Goal: Transaction & Acquisition: Purchase product/service

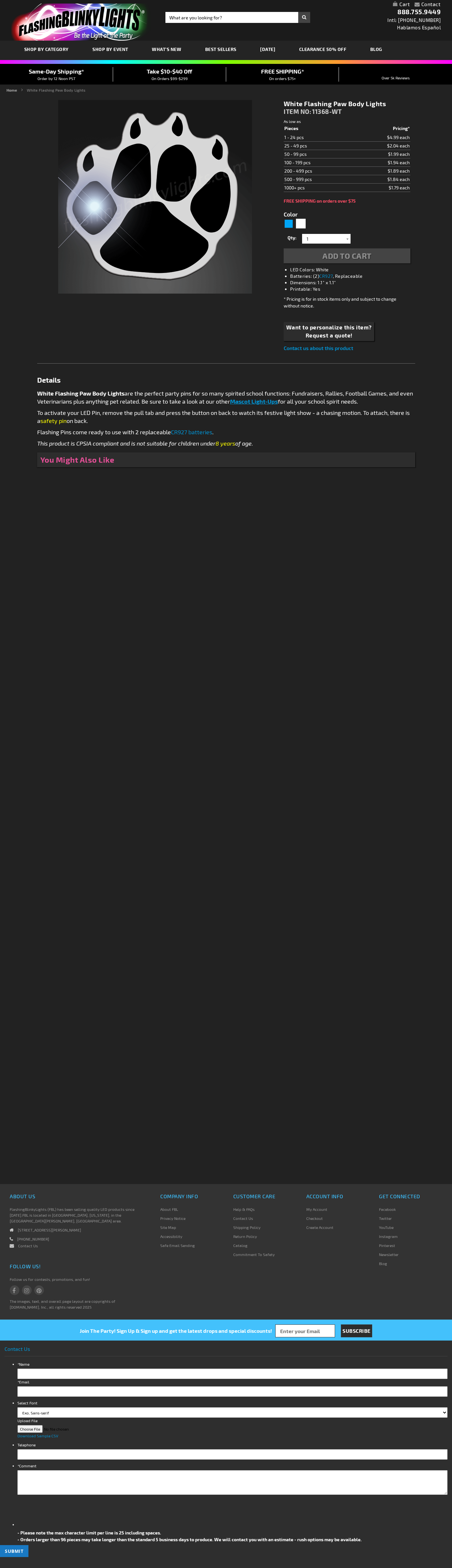
type input "5646"
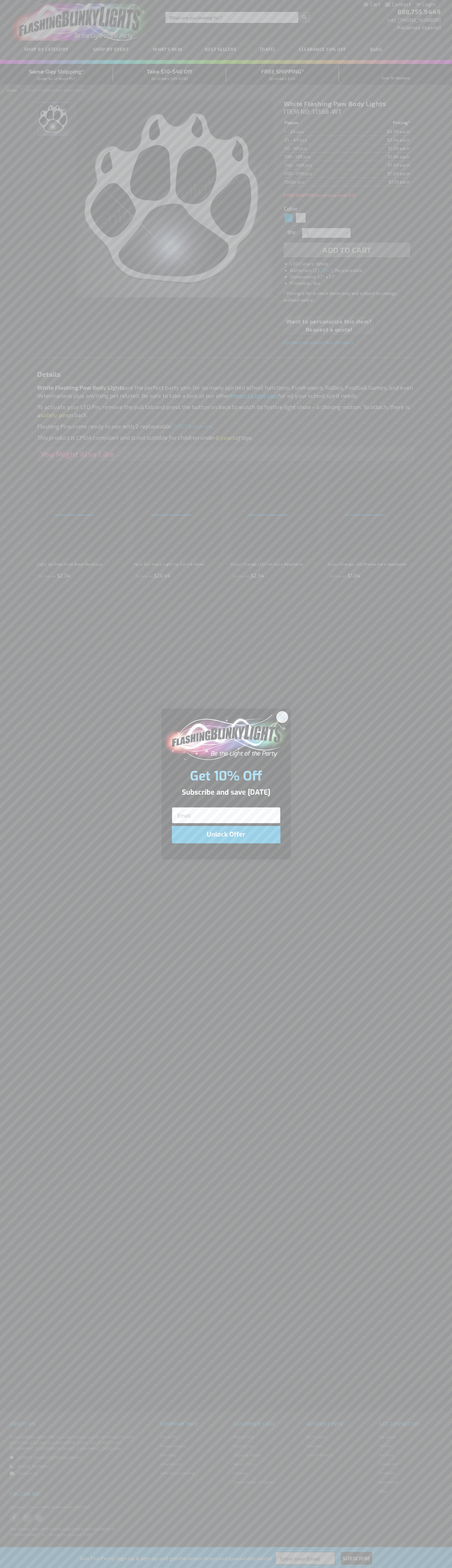
click at [282, 716] on icon "Close dialog" at bounding box center [281, 716] width 4 height 4
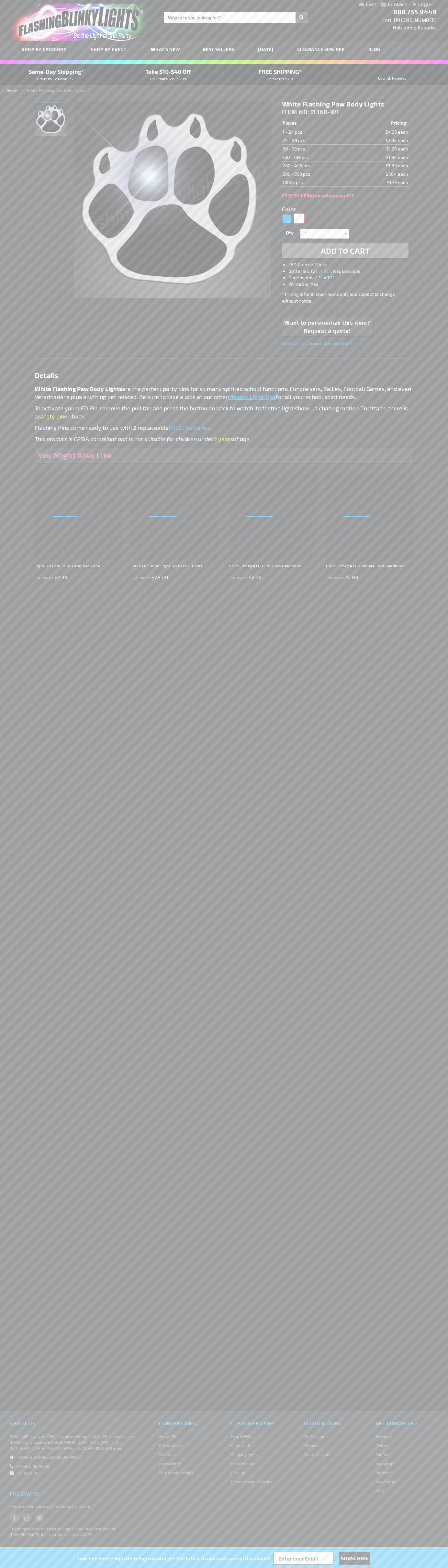
click at [299, 219] on div "White" at bounding box center [299, 219] width 10 height 10
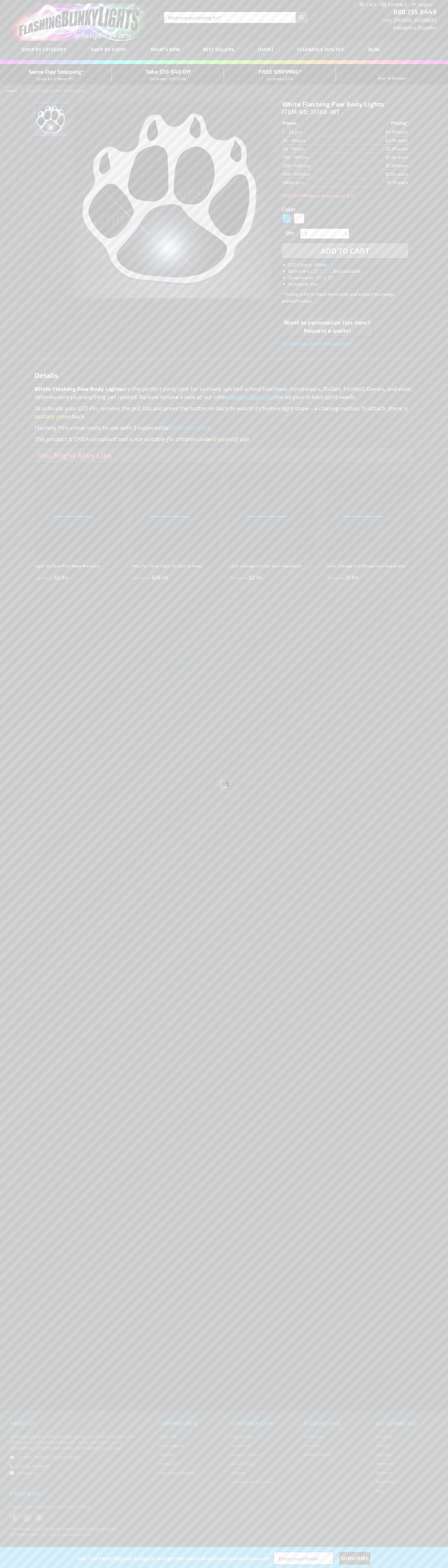
select select
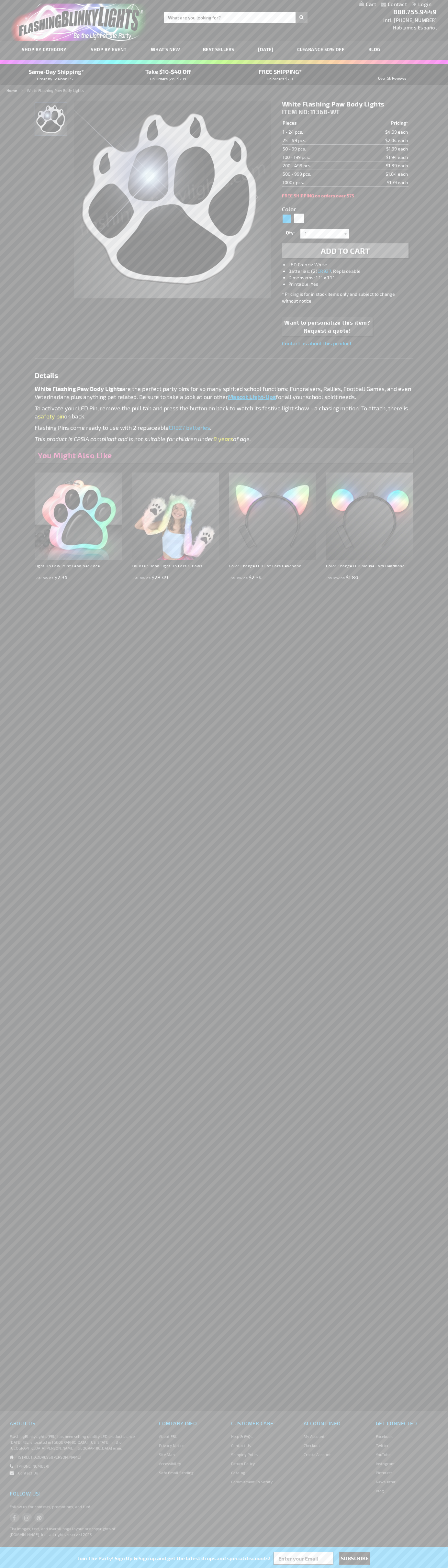
click at [345, 251] on span "Add to Cart" at bounding box center [345, 250] width 49 height 9
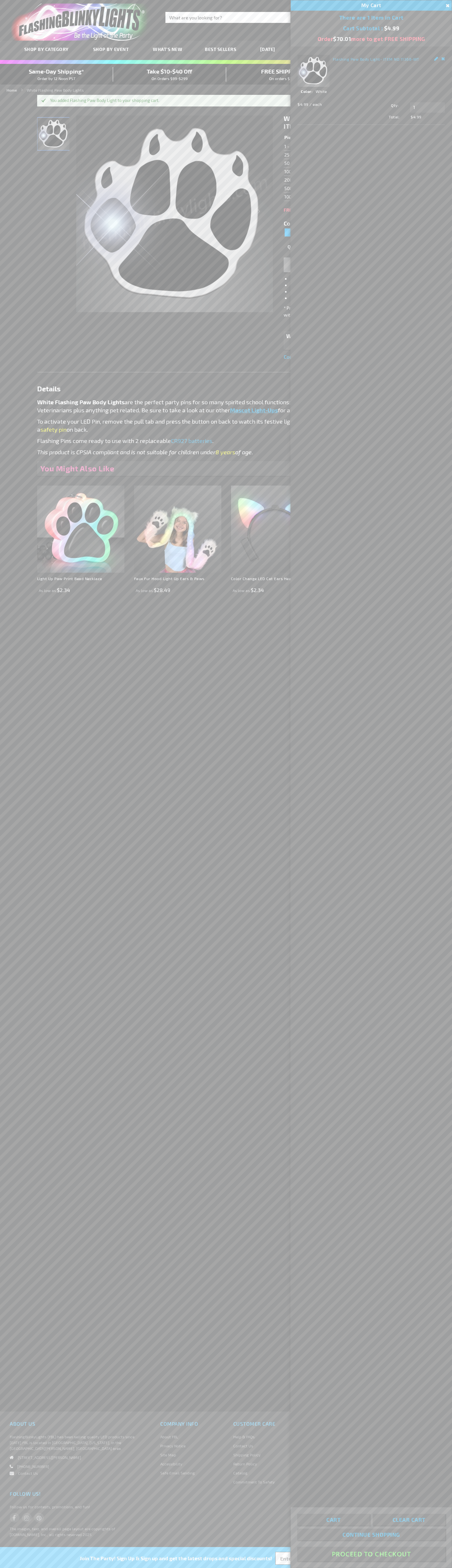
click at [371, 1554] on button "Proceed To Checkout" at bounding box center [371, 1554] width 148 height 15
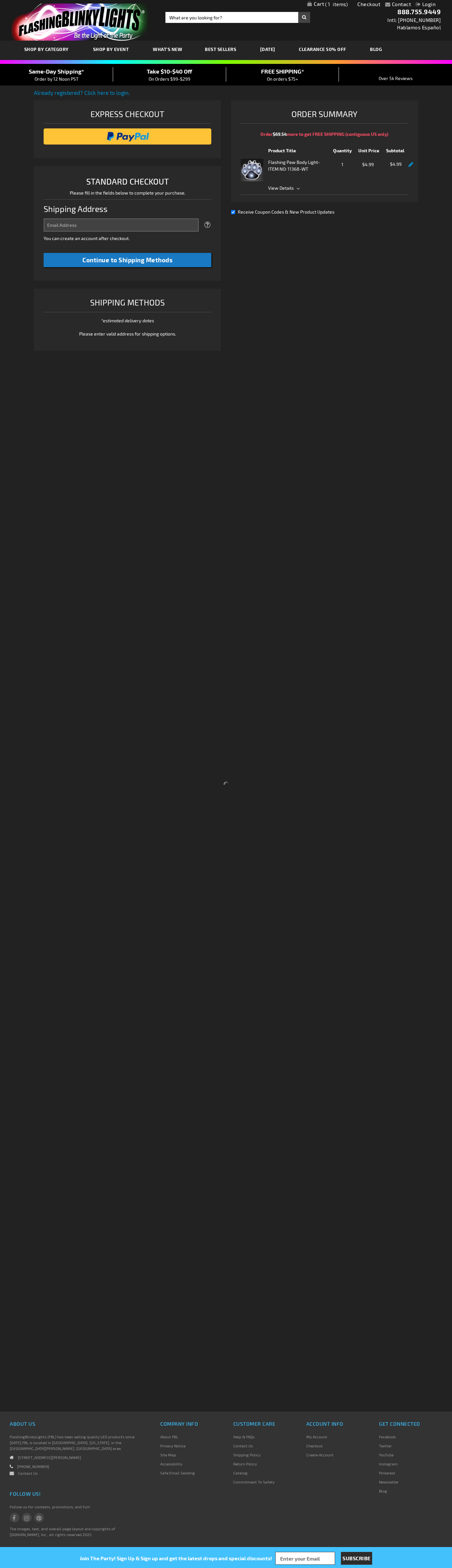
select select "US"
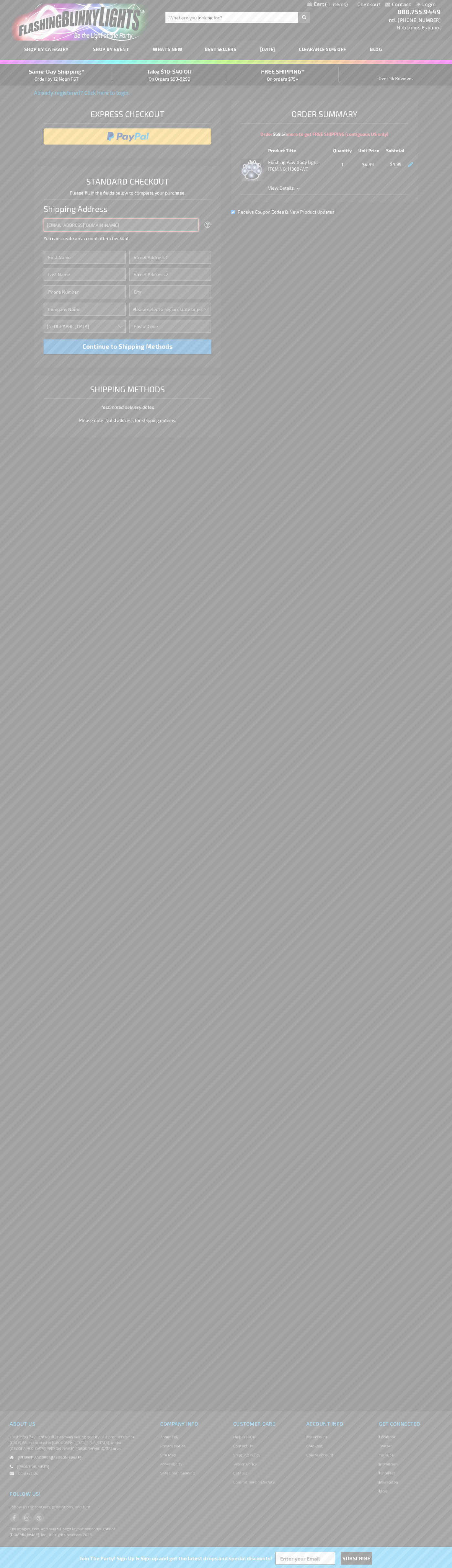
type input "[EMAIL_ADDRESS][DOMAIN_NAME]"
type input "[PERSON_NAME]"
type input "[STREET_ADDRESS]"
type input "First floor"
type input "mountain view"
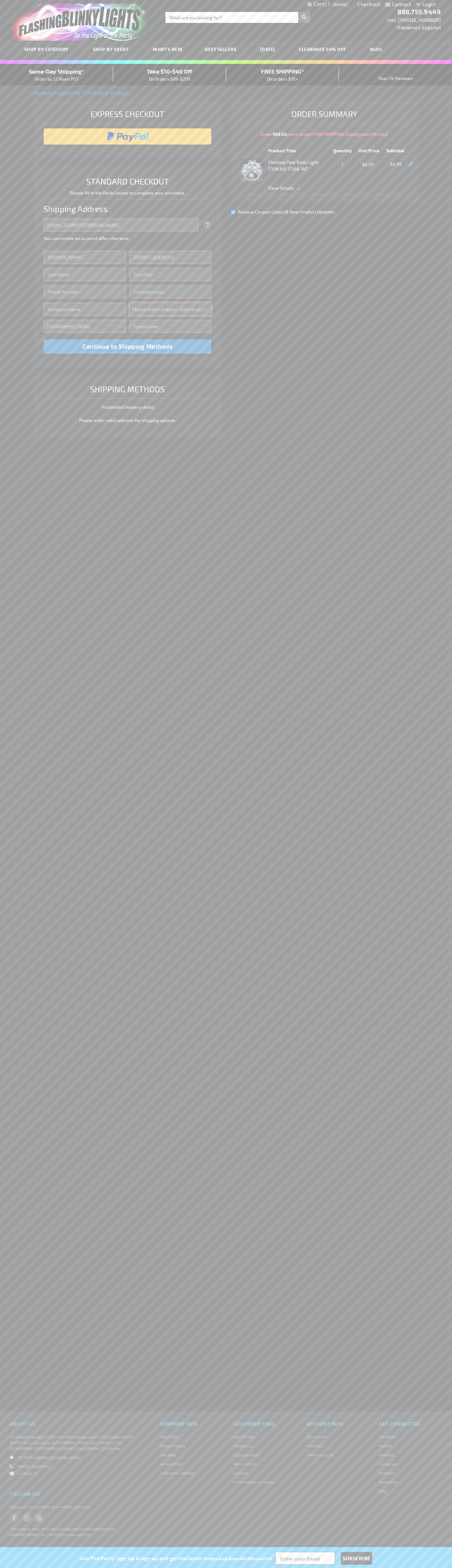
select select "12"
type input "94043"
type input "[PERSON_NAME]"
type input "6502530000"
type input "[PERSON_NAME]"
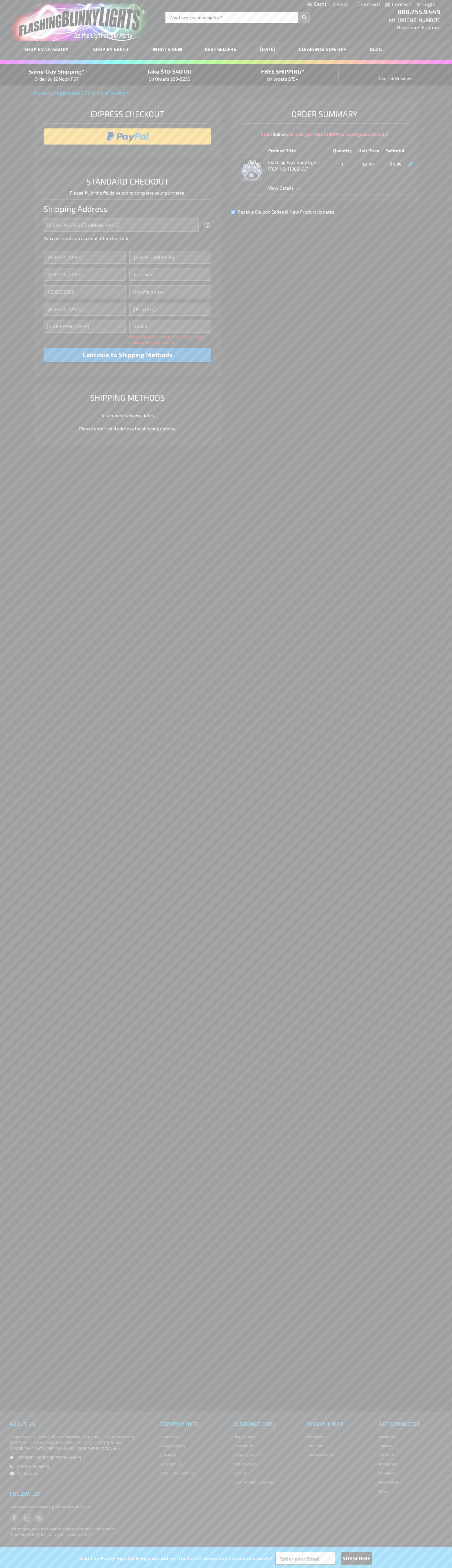
click at [57, 75] on div "Same-Day Shipping* Order by 12 Noon PST" at bounding box center [57, 74] width 113 height 15
click at [127, 136] on input "image" at bounding box center [127, 136] width 161 height 13
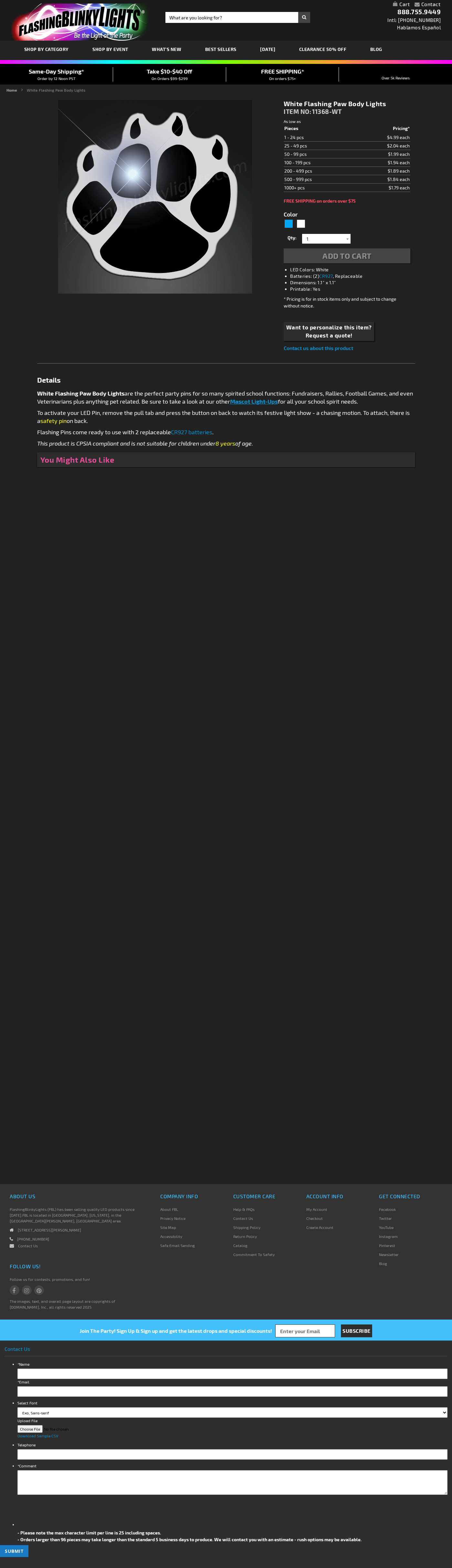
type input "5646"
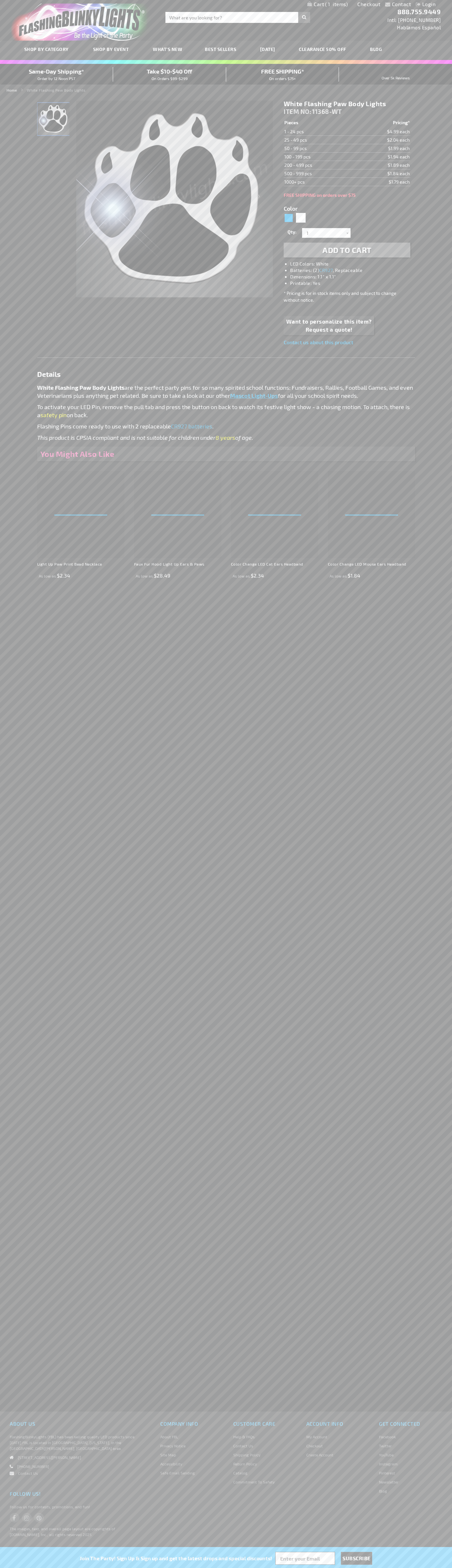
click at [327, 4] on span "1" at bounding box center [336, 4] width 23 height 6
